Goal: Go to known website: Go to known website

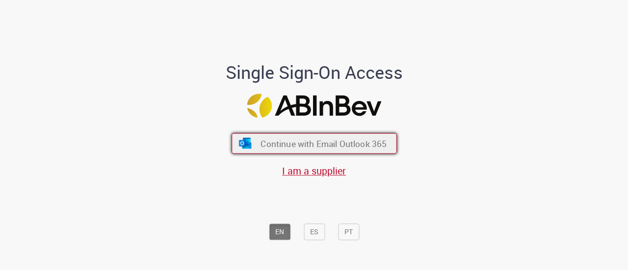
click at [287, 139] on span "Continue with Email Outlook 365" at bounding box center [323, 143] width 126 height 11
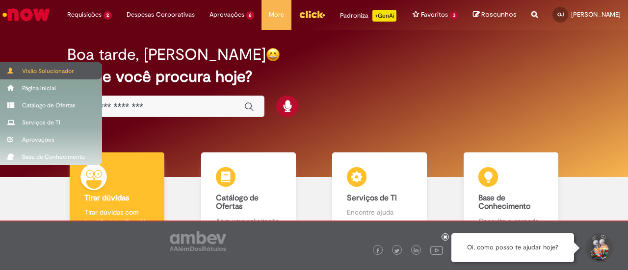
click at [37, 67] on div "Visão Solucionador" at bounding box center [51, 70] width 102 height 17
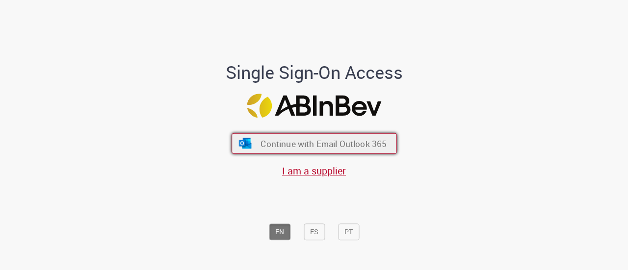
click at [282, 142] on span "Continue with Email Outlook 365" at bounding box center [323, 143] width 126 height 11
